Goal: Transaction & Acquisition: Purchase product/service

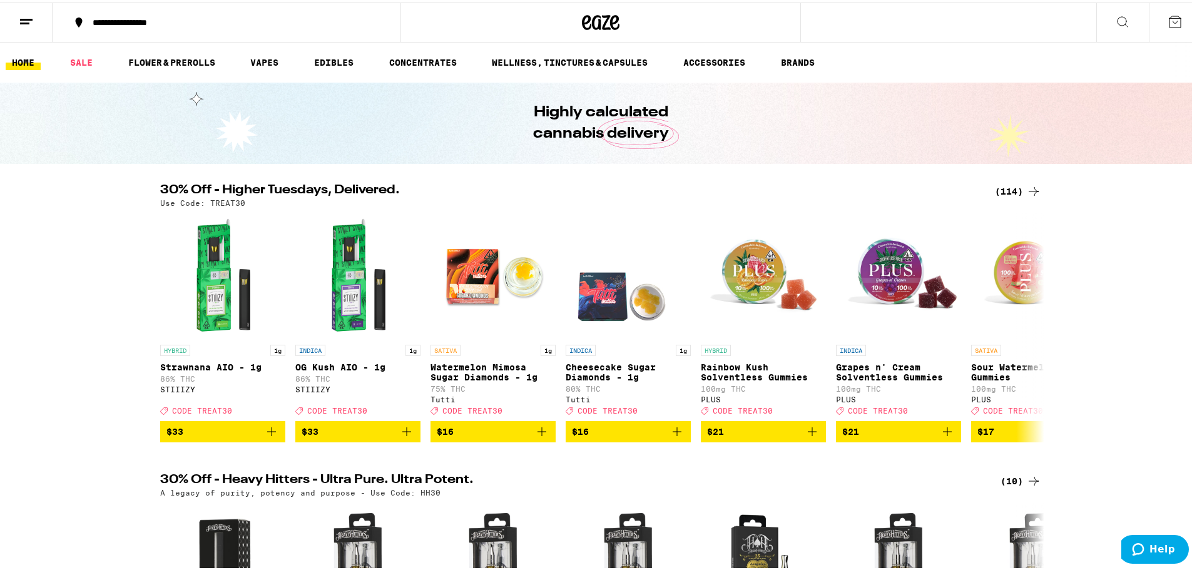
click at [1006, 190] on div "(114)" at bounding box center [1018, 188] width 46 height 15
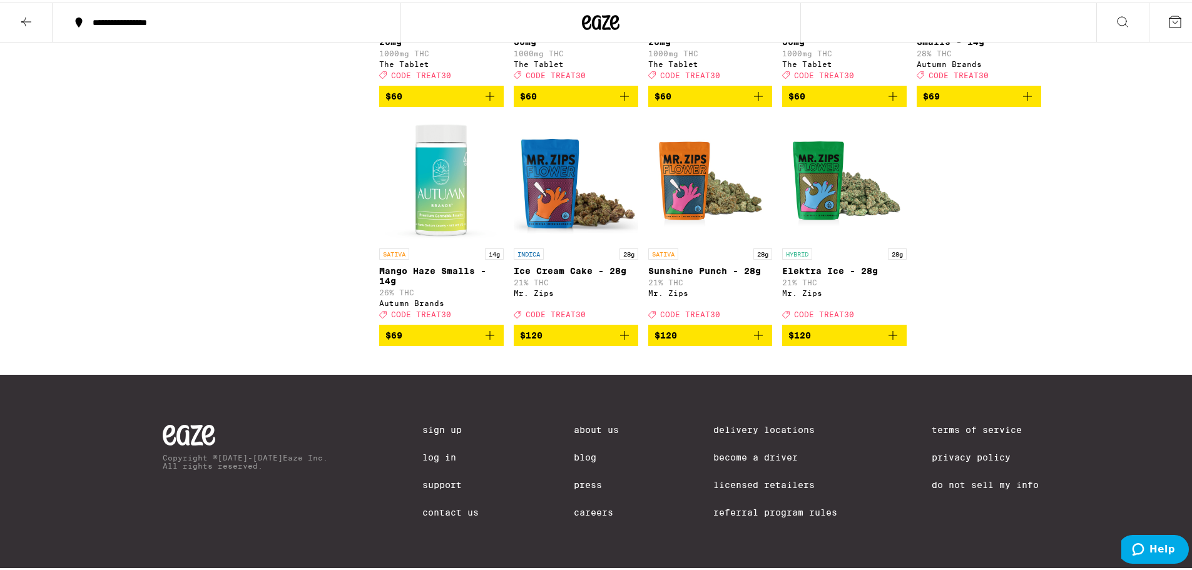
scroll to position [5527, 0]
